Goal: Task Accomplishment & Management: Manage account settings

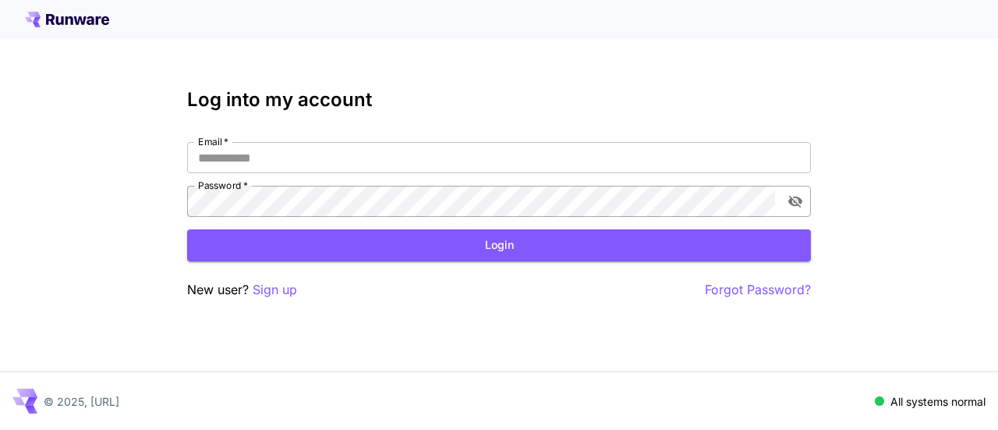
type input "**********"
click at [794, 200] on icon "toggle password visibility" at bounding box center [796, 202] width 14 height 12
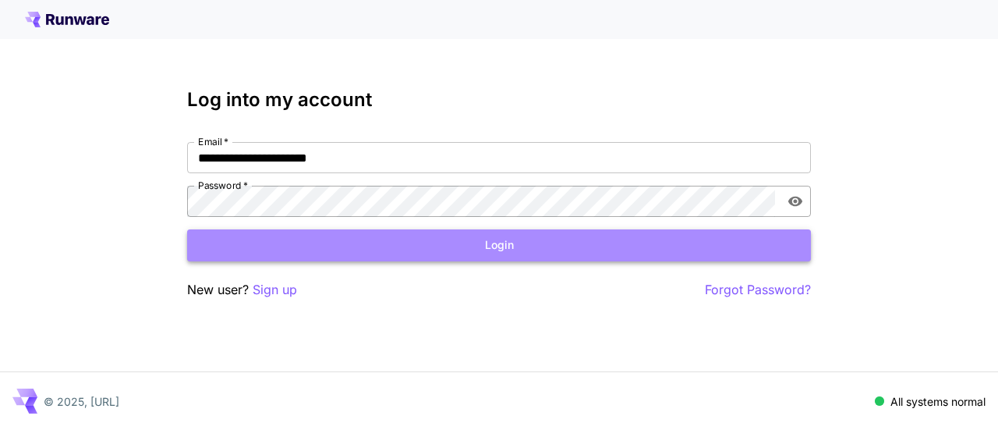
click at [501, 247] on button "Login" at bounding box center [499, 245] width 624 height 32
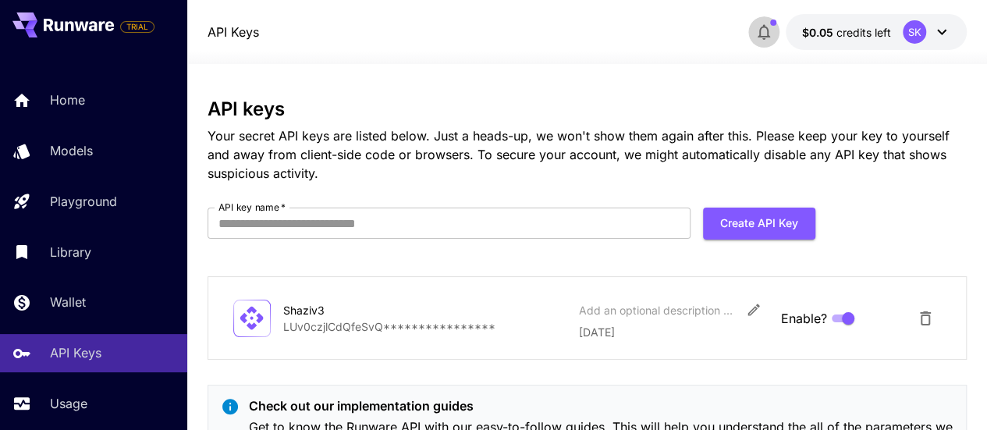
click at [765, 32] on icon "button" at bounding box center [763, 32] width 19 height 19
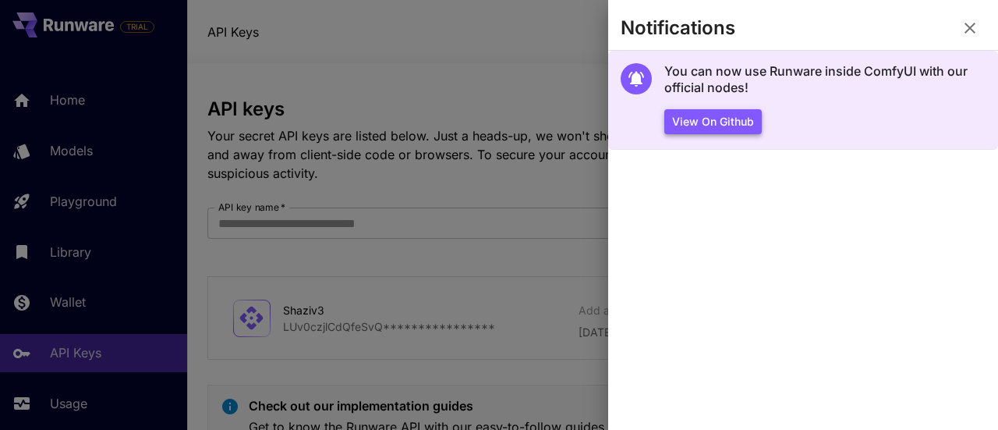
click at [704, 119] on button "View on Github" at bounding box center [713, 122] width 97 height 26
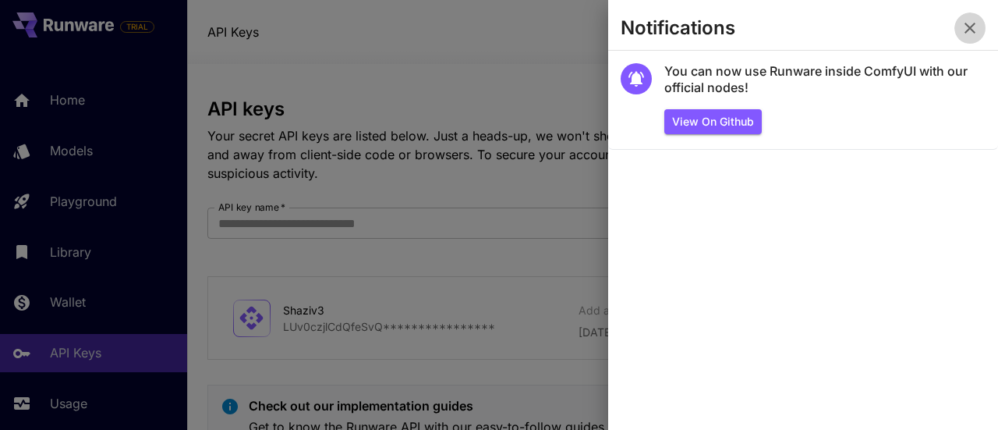
click at [969, 30] on icon "button" at bounding box center [970, 28] width 11 height 11
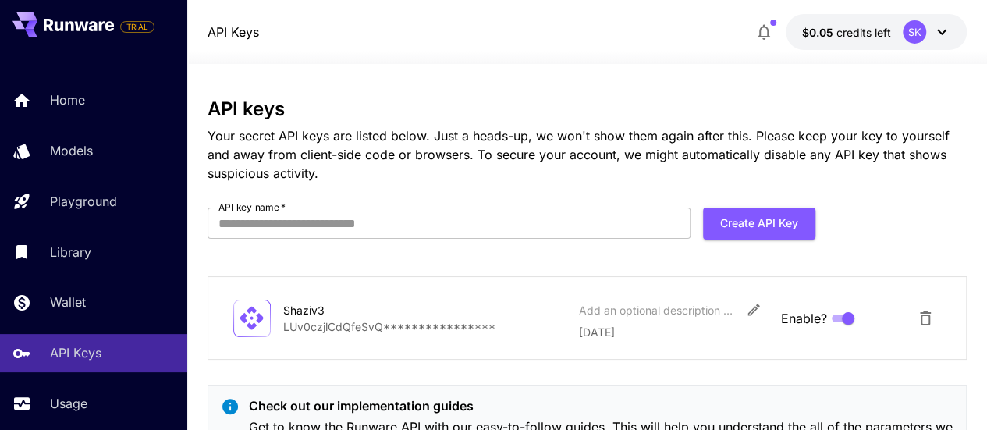
click at [948, 29] on icon at bounding box center [941, 32] width 19 height 19
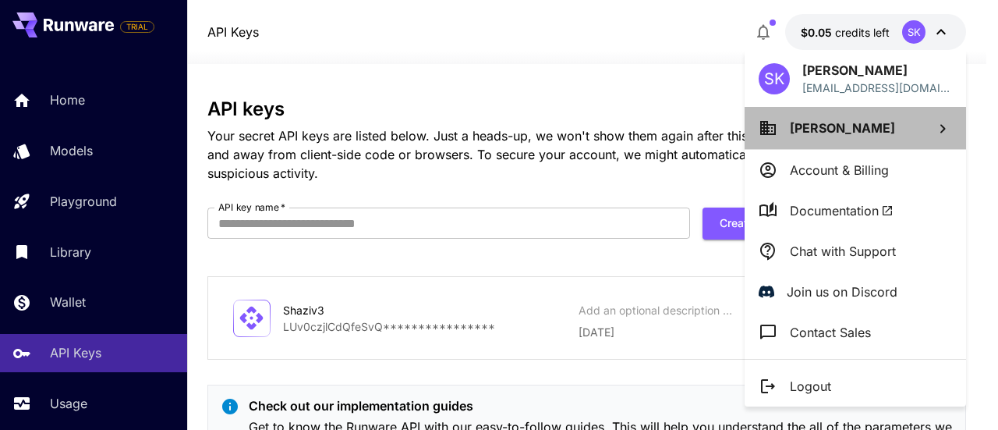
click at [875, 133] on span "[PERSON_NAME]" at bounding box center [842, 128] width 105 height 16
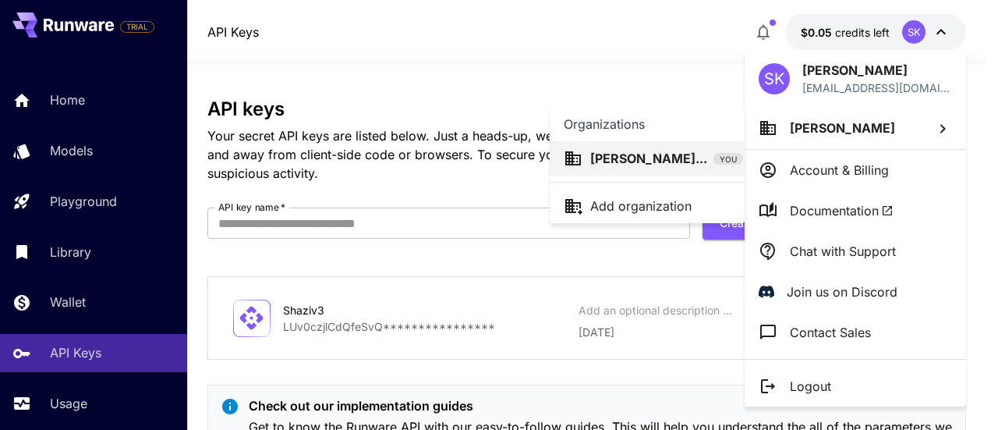
click at [830, 35] on div at bounding box center [499, 215] width 998 height 430
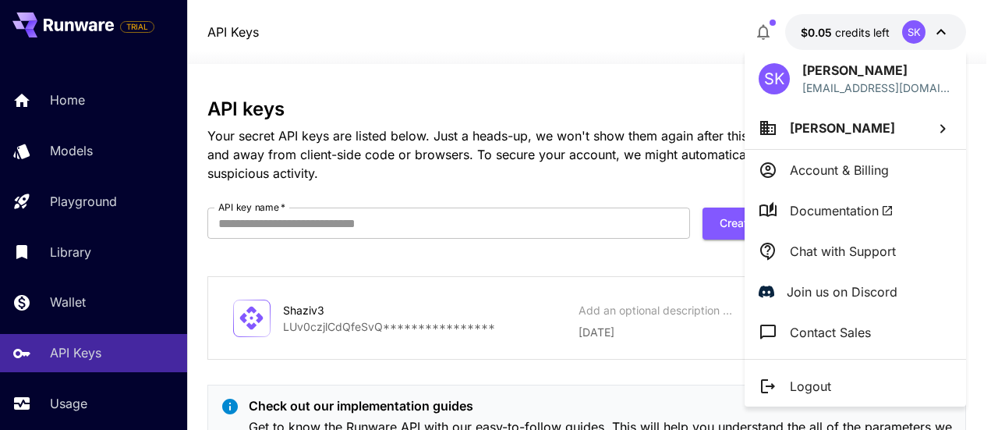
click at [838, 35] on div at bounding box center [499, 215] width 998 height 430
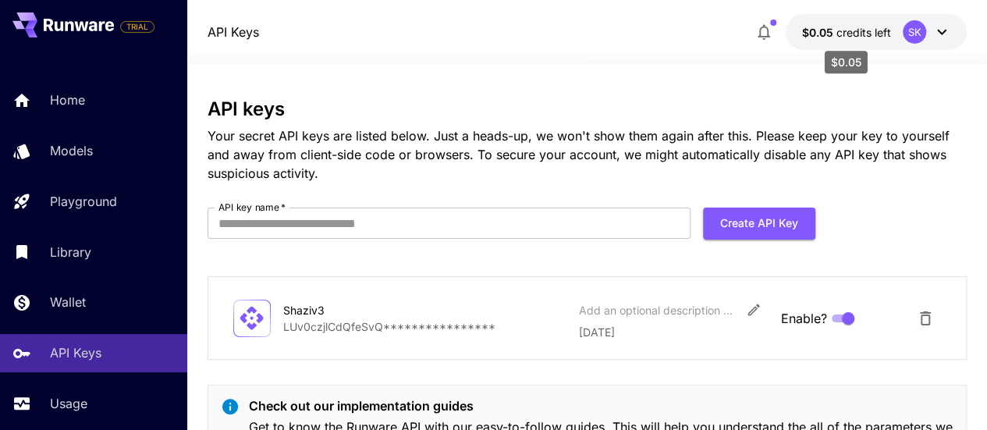
click at [849, 30] on span "credits left" at bounding box center [862, 32] width 55 height 13
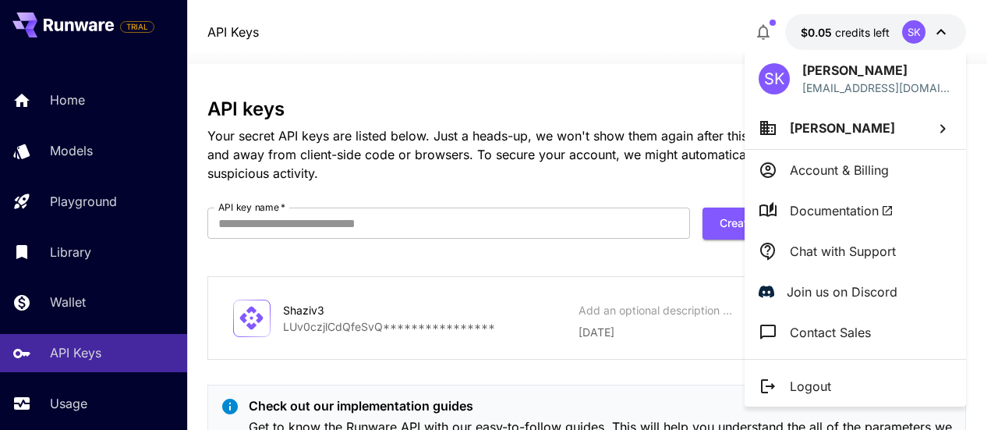
click at [624, 85] on div at bounding box center [499, 215] width 998 height 430
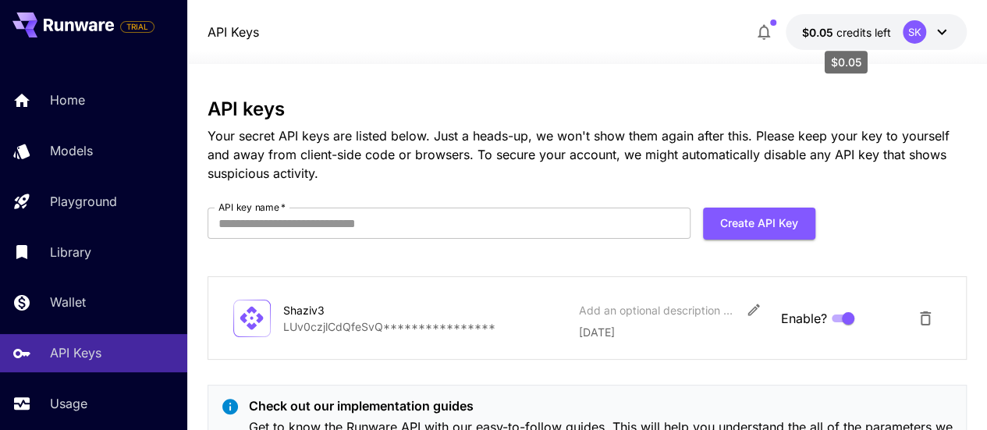
click at [820, 29] on span "$0.05" at bounding box center [818, 32] width 34 height 13
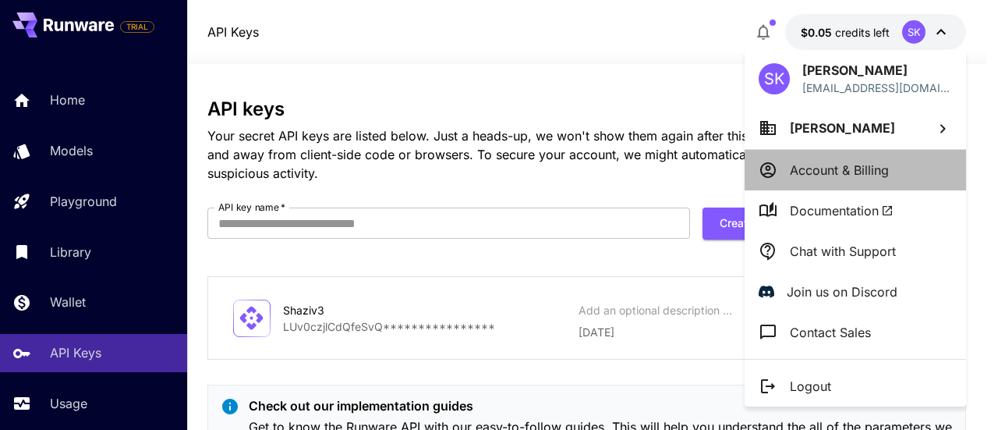
click at [814, 169] on p "Account & Billing" at bounding box center [839, 170] width 99 height 19
